Goal: Information Seeking & Learning: Learn about a topic

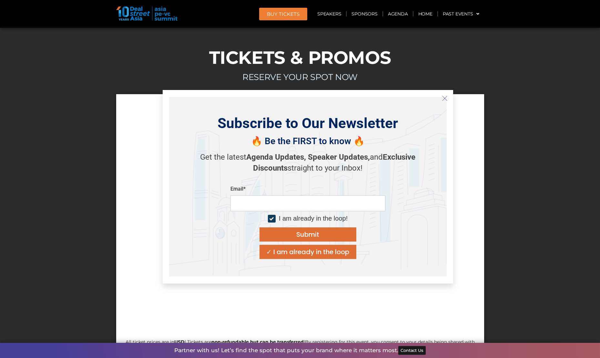
scroll to position [6161, 0]
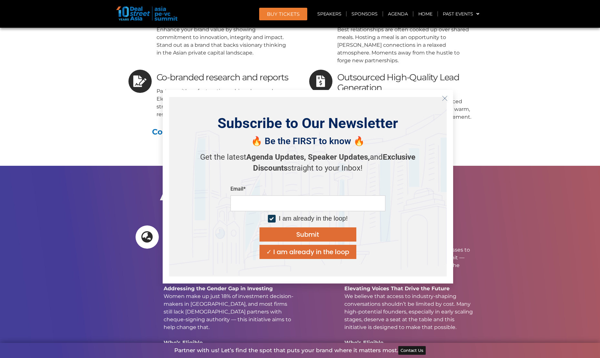
click at [446, 101] on icon "Close" at bounding box center [445, 99] width 6 height 6
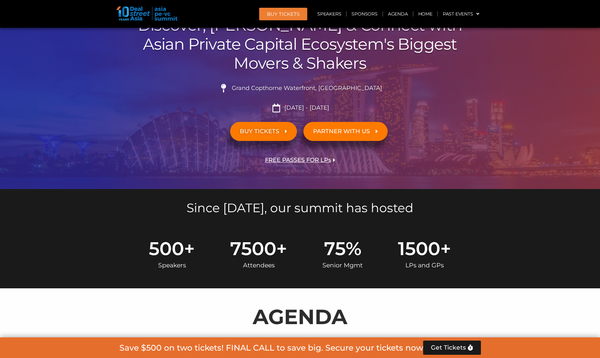
scroll to position [0, 0]
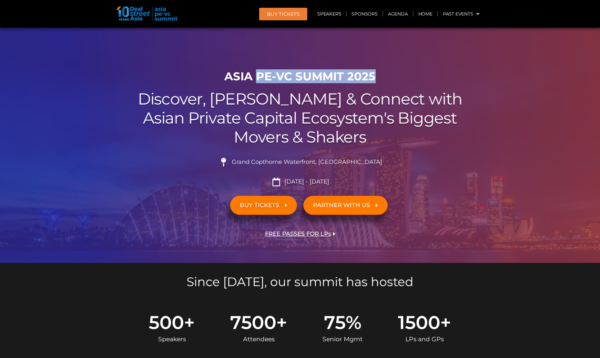
drag, startPoint x: 258, startPoint y: 76, endPoint x: 388, endPoint y: 75, distance: 129.2
click at [388, 75] on h1 "ASIA PE-VC Summit 2025" at bounding box center [300, 77] width 362 height 14
copy h1 "PE-VC Summit 2025"
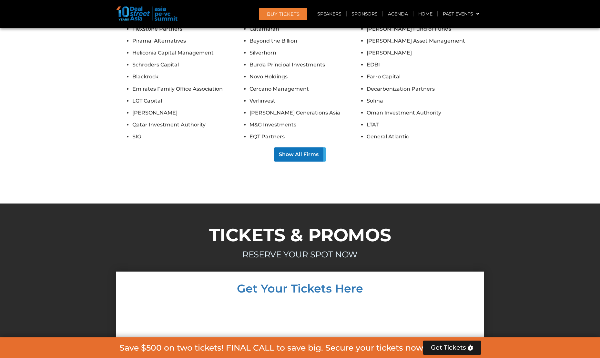
scroll to position [5797, 0]
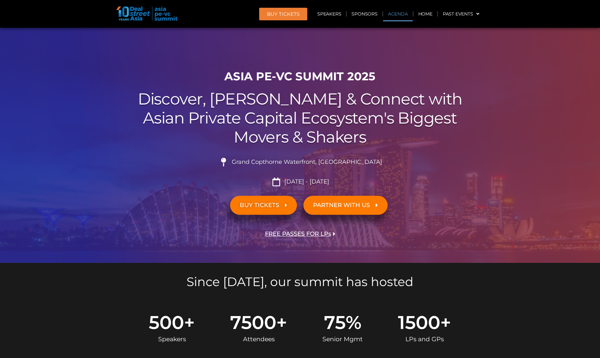
click at [393, 15] on link "Agenda" at bounding box center [398, 13] width 30 height 15
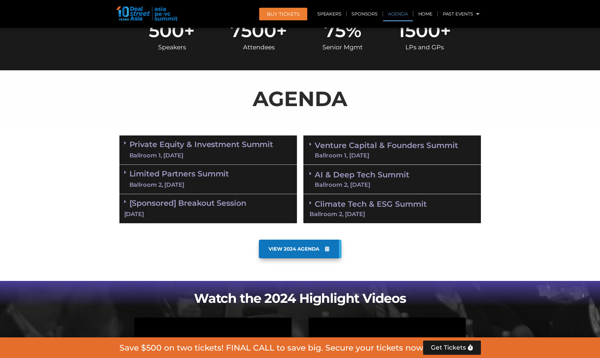
scroll to position [338, 0]
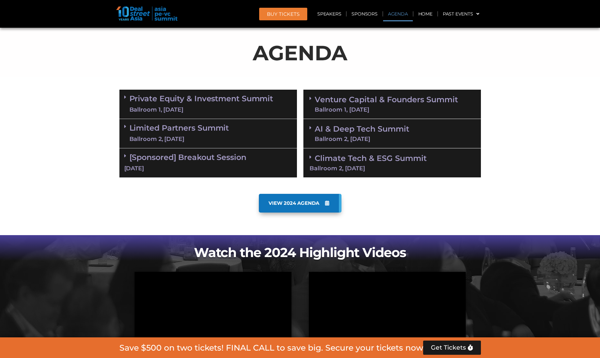
click at [309, 127] on div "AI & Deep Tech Summit Ballroom 2, 11 Sept" at bounding box center [393, 133] width 178 height 29
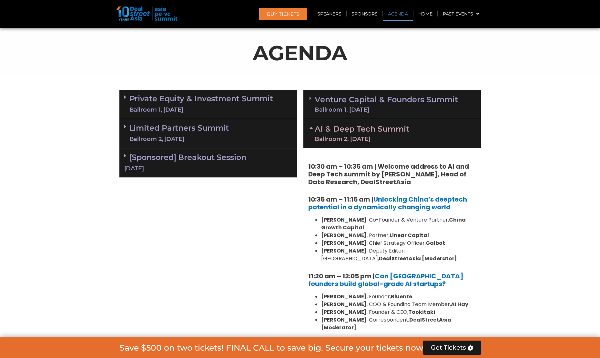
click at [311, 127] on icon at bounding box center [312, 127] width 5 height 5
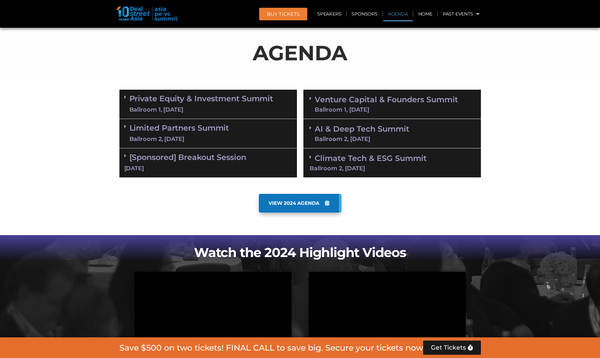
click at [124, 38] on p "AGENDA" at bounding box center [300, 52] width 362 height 31
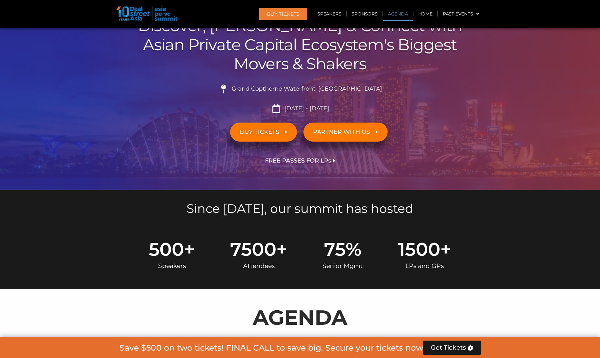
scroll to position [0, 0]
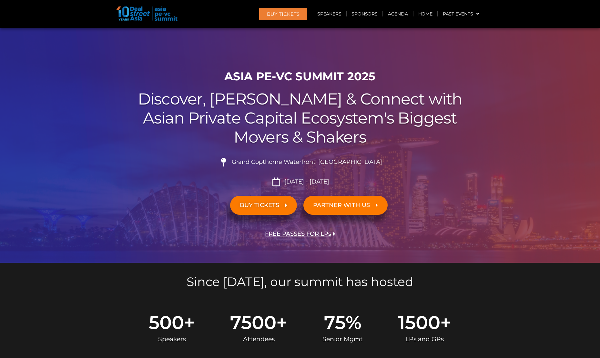
drag, startPoint x: 346, startPoint y: 181, endPoint x: 265, endPoint y: 181, distance: 81.1
click at [265, 181] on li "[DATE] - [DATE]" at bounding box center [300, 182] width 362 height 9
copy li "[DATE] - [DATE]"
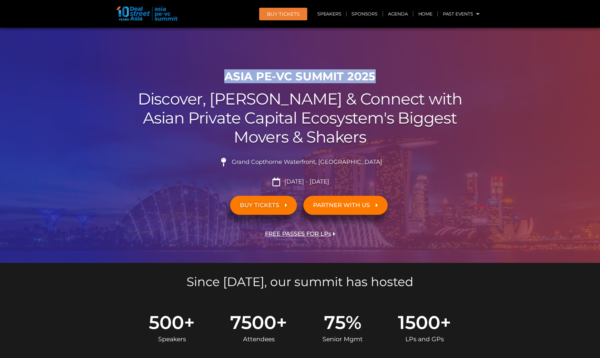
drag, startPoint x: 381, startPoint y: 76, endPoint x: 209, endPoint y: 76, distance: 171.8
click at [209, 76] on h1 "ASIA PE-VC Summit 2025" at bounding box center [300, 77] width 362 height 14
copy h1 "ASIA PE-VC Summit 2025"
